Goal: Check status: Check status

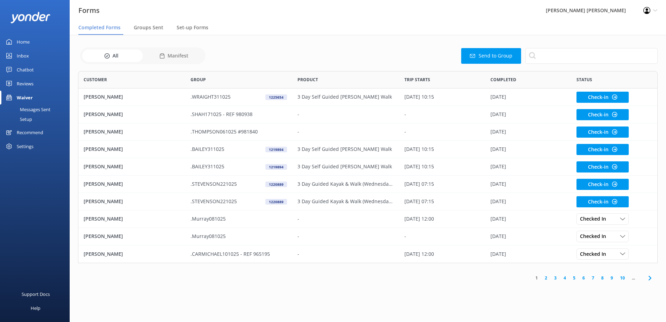
scroll to position [187, 575]
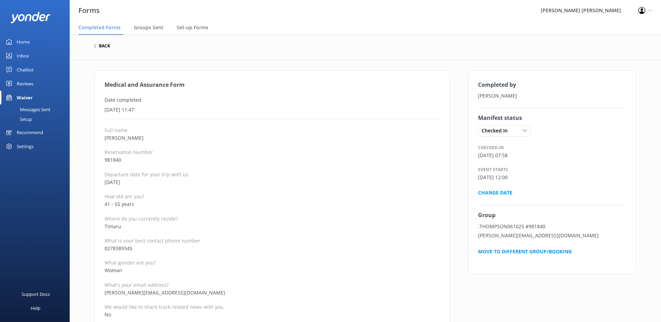
click at [100, 45] on h6 "back" at bounding box center [104, 46] width 11 height 4
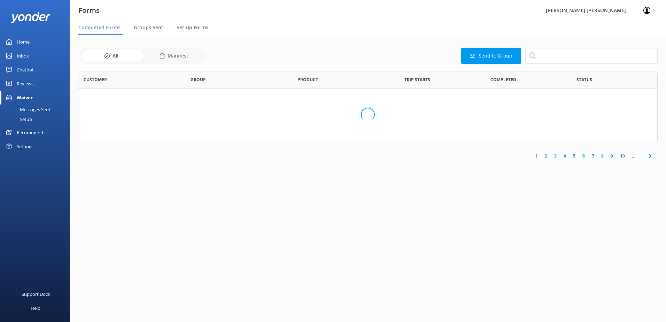
scroll to position [187, 575]
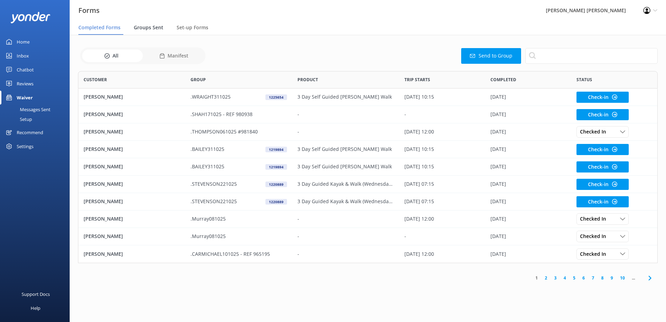
click at [155, 28] on span "Groups Sent" at bounding box center [149, 27] width 30 height 7
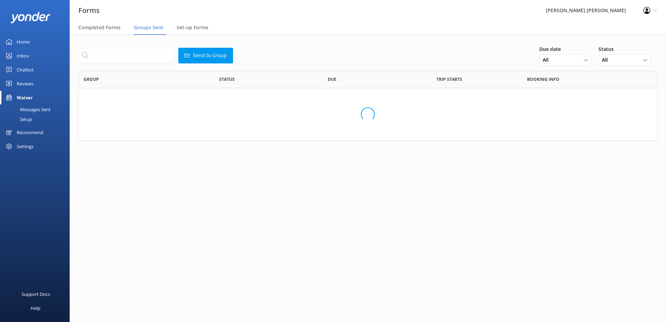
scroll to position [239, 569]
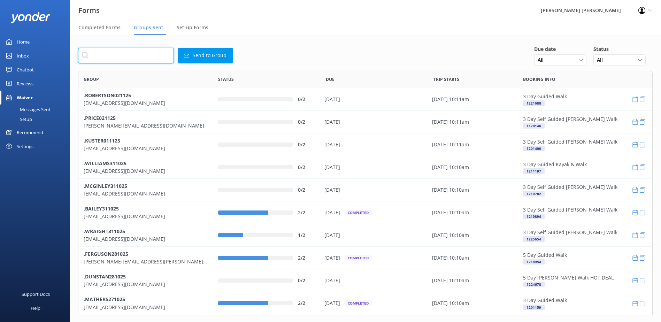
click at [128, 58] on input "text" at bounding box center [126, 56] width 96 height 16
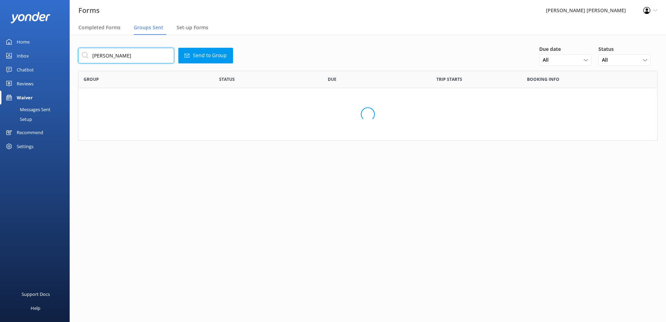
scroll to position [35, 575]
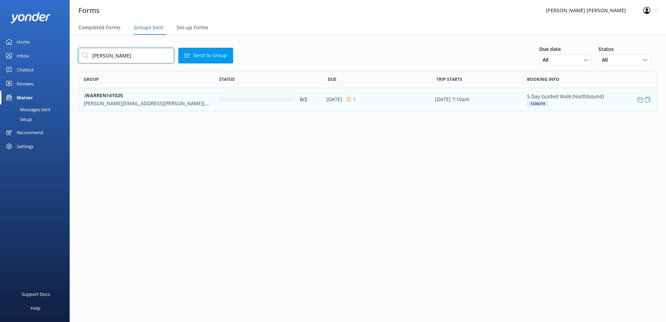
type input "warren"
click at [97, 99] on b ".WARREN141025" at bounding box center [103, 95] width 39 height 7
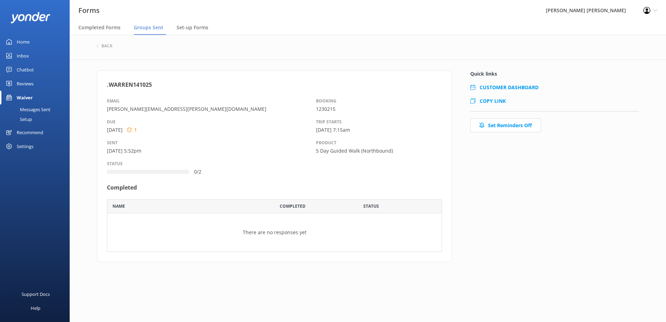
scroll to position [47, 330]
